Goal: Task Accomplishment & Management: Manage account settings

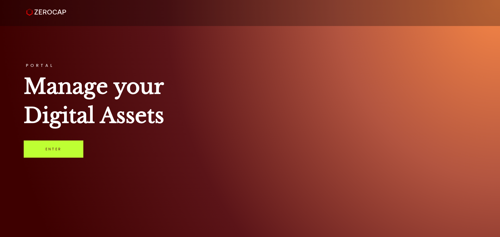
click at [41, 149] on link "Enter" at bounding box center [54, 149] width 60 height 17
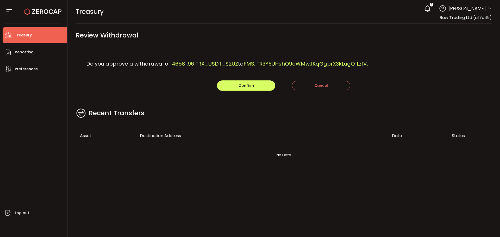
click at [249, 73] on div "Do you approve a withdrawal of 146581.96 TRX_USDT_S2UZ to FMS: TR3Y6UHshQ9oWMwJ…" at bounding box center [284, 63] width 416 height 33
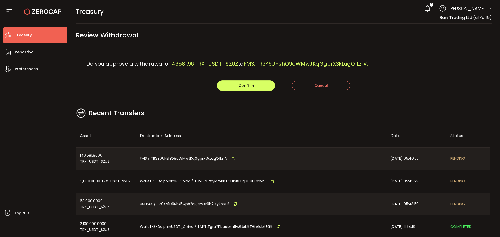
click at [380, 96] on main "Review Withdrawal Do you approve a withdrawal of 146581.96 TRX_USDT_S2UZ to FMS…" at bounding box center [283, 150] width 433 height 253
click at [239, 89] on button "Confirm" at bounding box center [246, 86] width 58 height 10
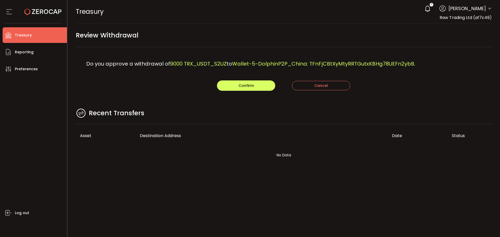
click at [323, 113] on div "Recent Transfers" at bounding box center [284, 116] width 416 height 17
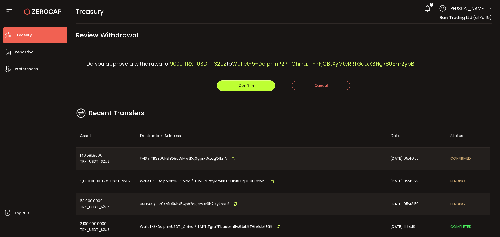
click at [249, 86] on span "Confirm" at bounding box center [246, 85] width 15 height 5
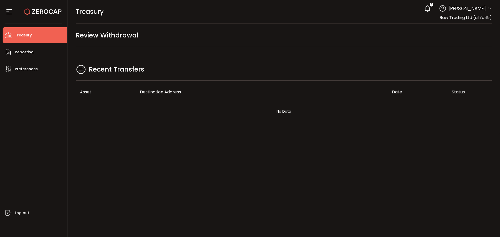
click at [207, 61] on div at bounding box center [283, 118] width 433 height 237
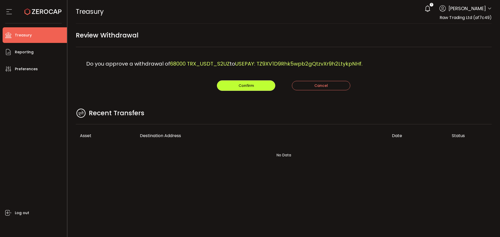
click at [228, 89] on button "Confirm" at bounding box center [246, 86] width 58 height 10
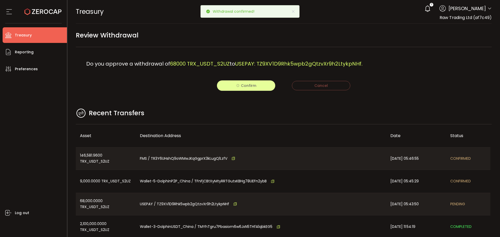
click at [42, 15] on icon at bounding box center [42, 11] width 37 height 37
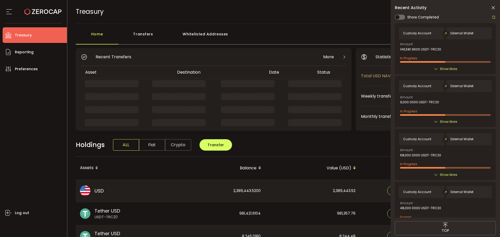
click at [493, 6] on icon at bounding box center [493, 7] width 5 height 5
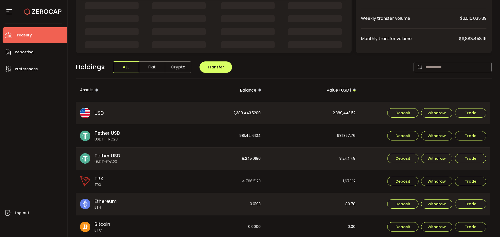
scroll to position [78, 0]
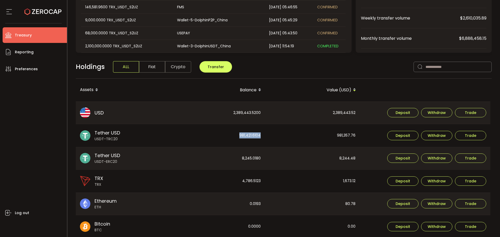
drag, startPoint x: 234, startPoint y: 134, endPoint x: 270, endPoint y: 140, distance: 35.6
click at [265, 134] on div "981,421.6104" at bounding box center [218, 135] width 94 height 23
click at [270, 140] on div "981,357.76" at bounding box center [312, 135] width 94 height 23
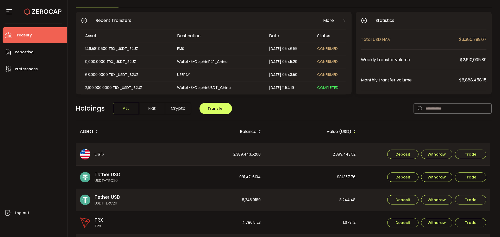
scroll to position [0, 0]
